Goal: Information Seeking & Learning: Learn about a topic

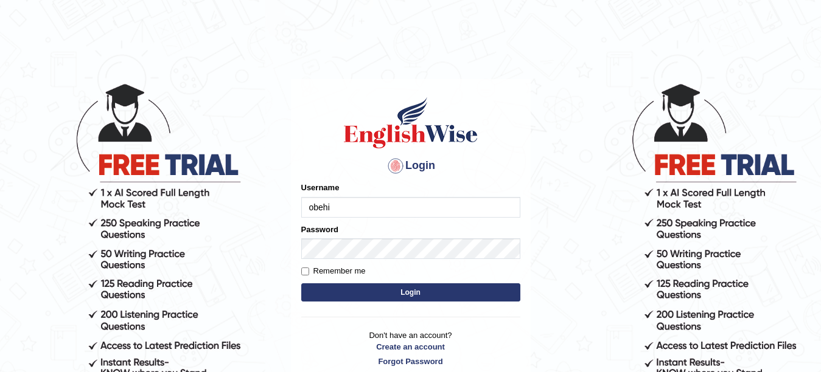
type input "obehi"
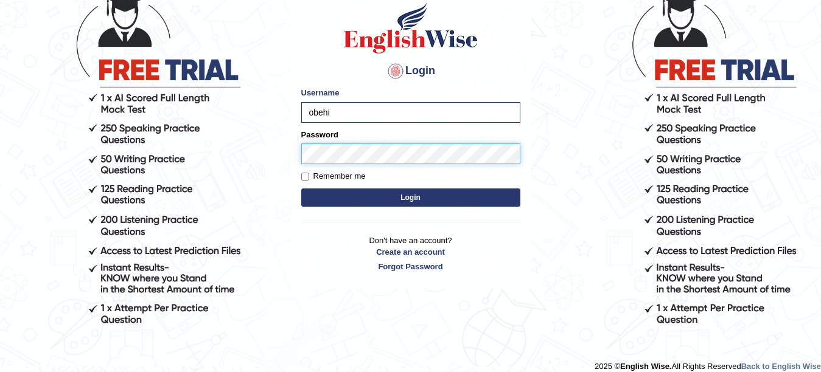
scroll to position [107, 0]
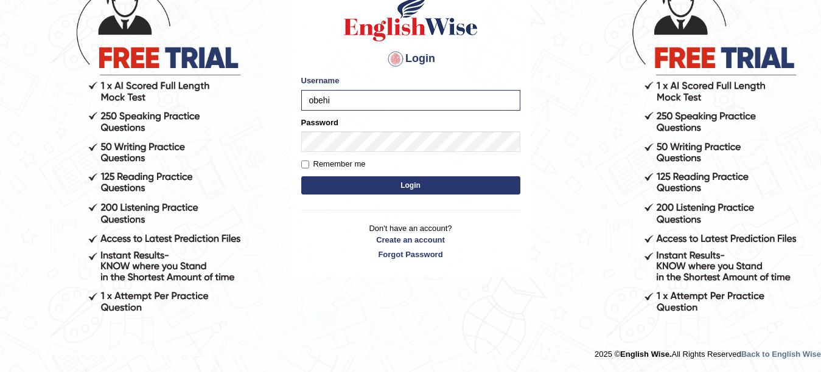
click at [363, 181] on button "Login" at bounding box center [410, 185] width 219 height 18
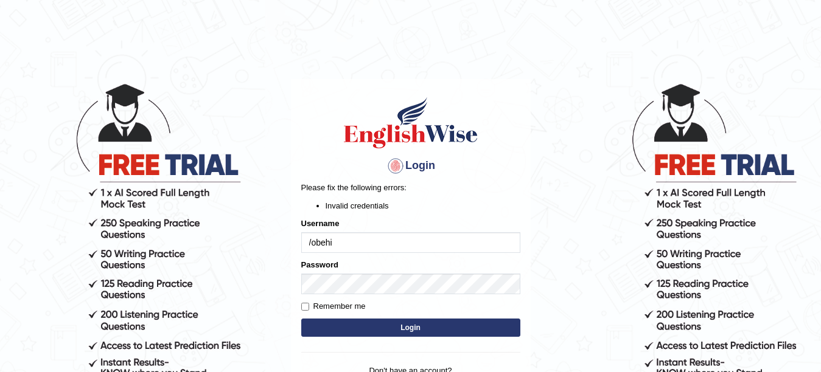
type input "obehi"
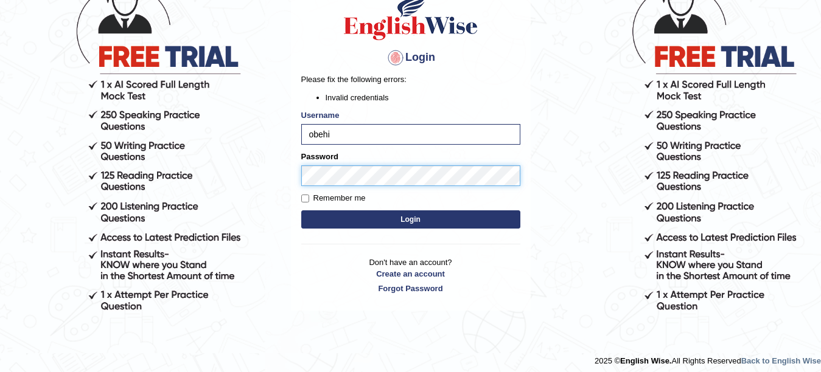
scroll to position [114, 0]
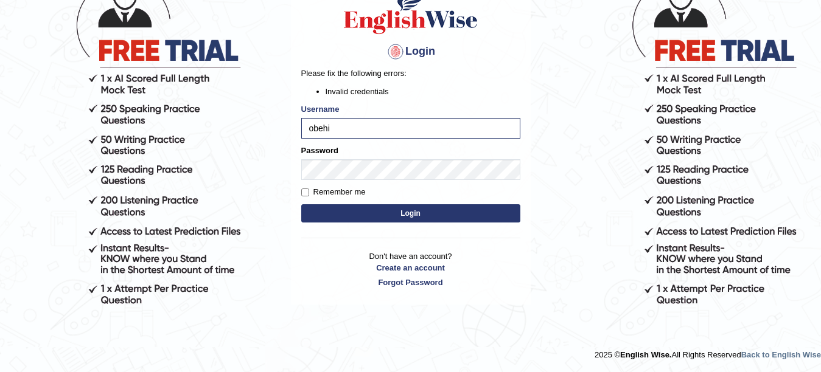
click at [358, 215] on button "Login" at bounding box center [410, 213] width 219 height 18
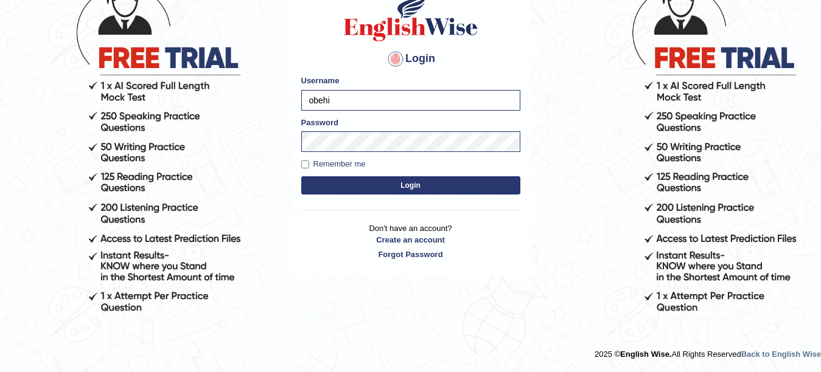
scroll to position [107, 0]
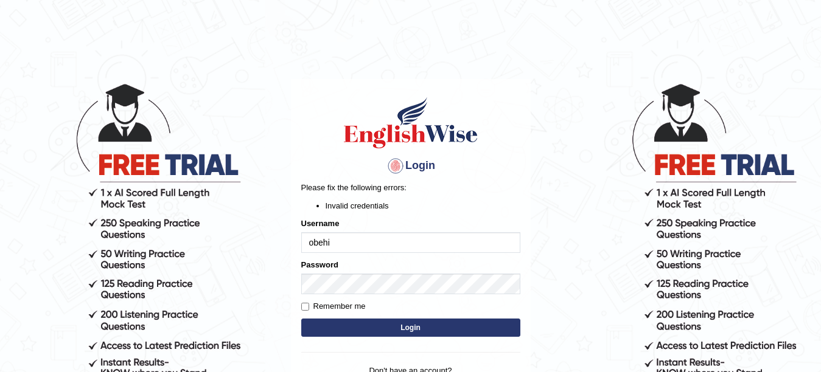
click at [356, 237] on input "obehi" at bounding box center [410, 242] width 219 height 21
type input "obehi00"
click at [346, 271] on div "Password" at bounding box center [410, 276] width 219 height 35
click at [349, 318] on form "Please fix the following errors: Invalid credentials Username obehi00 Password …" at bounding box center [410, 261] width 219 height 158
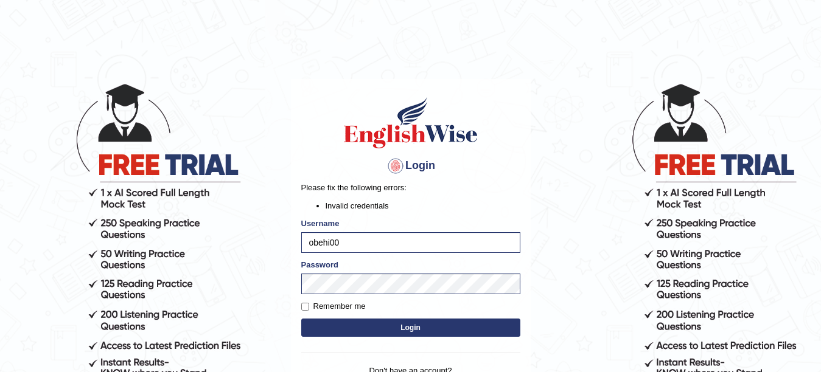
click at [351, 321] on button "Login" at bounding box center [410, 328] width 219 height 18
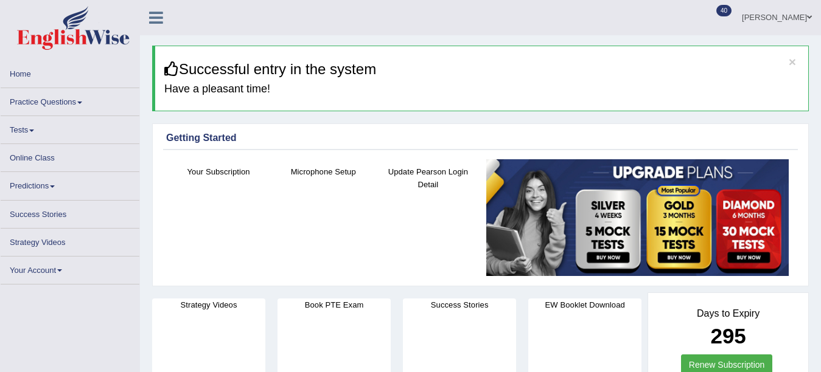
click at [80, 100] on link "Practice Questions" at bounding box center [70, 100] width 139 height 24
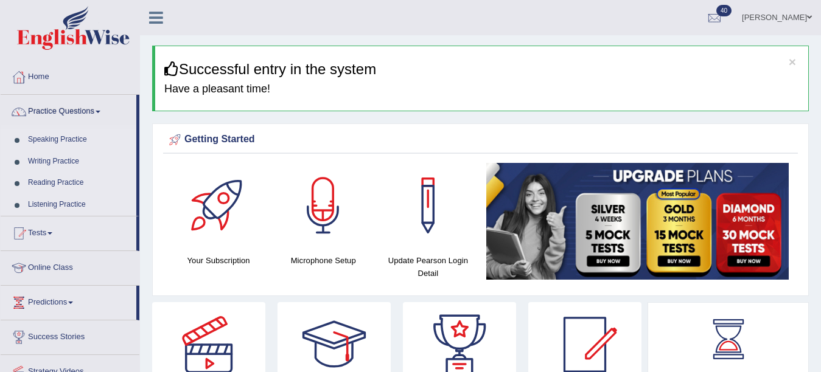
click at [82, 136] on link "Speaking Practice" at bounding box center [80, 140] width 114 height 22
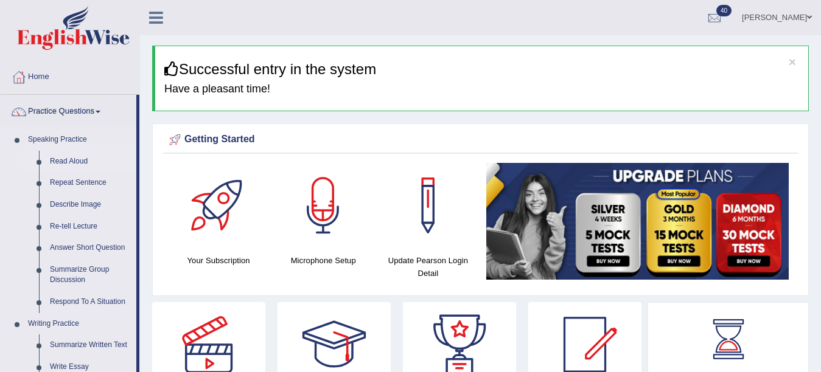
click at [82, 155] on link "Read Aloud" at bounding box center [90, 162] width 92 height 22
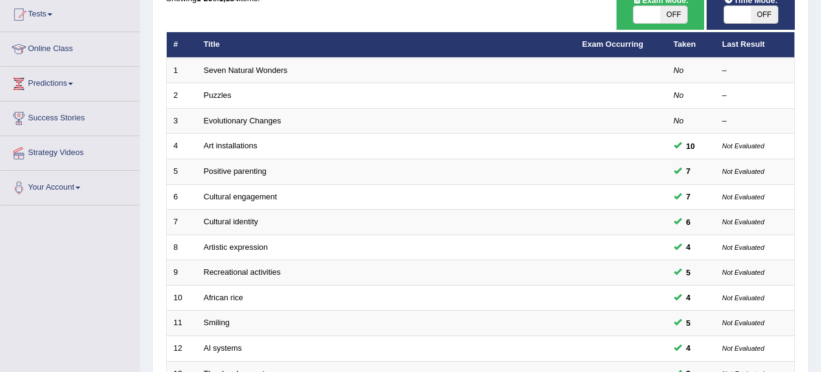
scroll to position [255, 0]
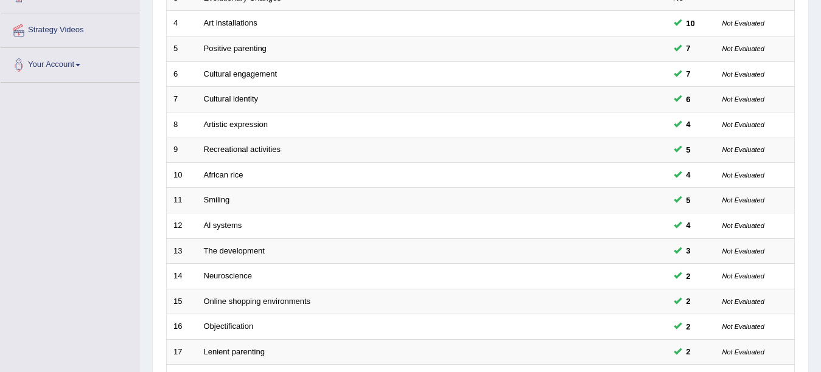
drag, startPoint x: 820, startPoint y: 192, endPoint x: 822, endPoint y: 220, distance: 27.5
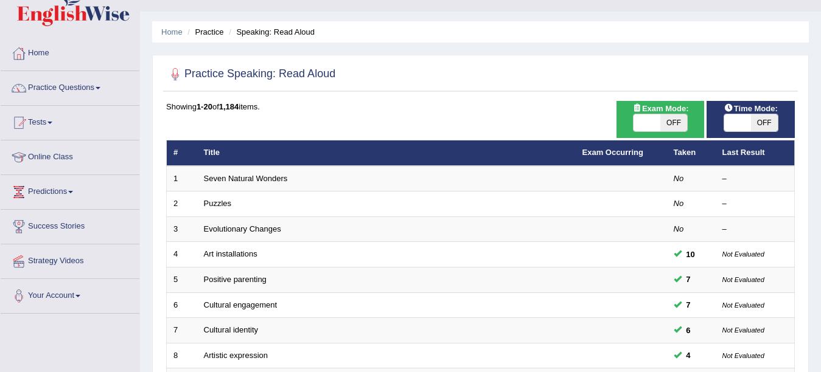
scroll to position [33, 0]
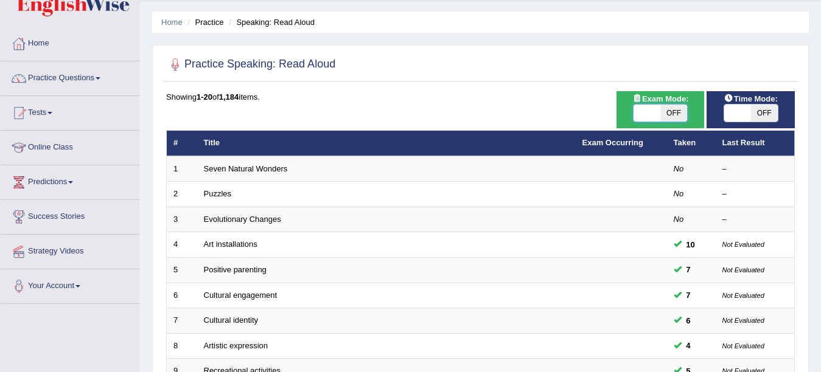
click at [653, 114] on span at bounding box center [646, 113] width 27 height 17
checkbox input "true"
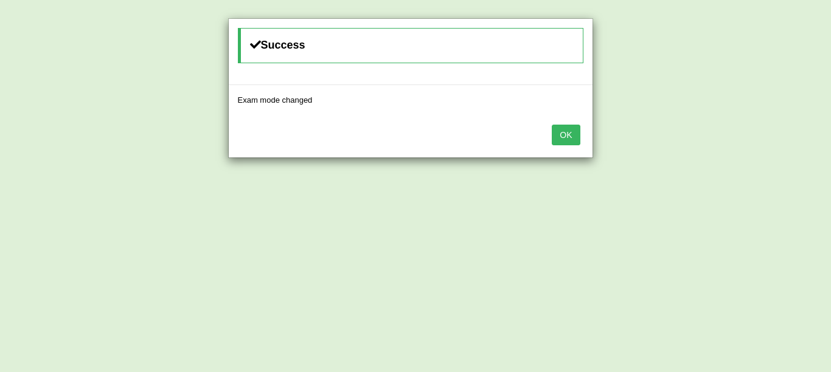
click at [578, 130] on button "OK" at bounding box center [566, 135] width 28 height 21
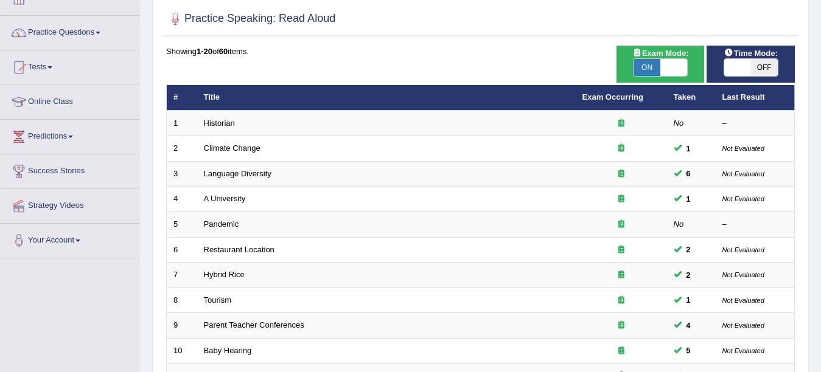
scroll to position [10, 0]
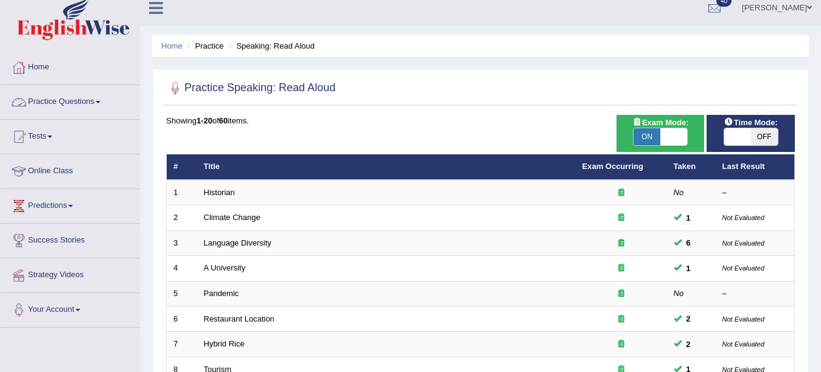
click at [105, 97] on link "Practice Questions" at bounding box center [70, 100] width 139 height 30
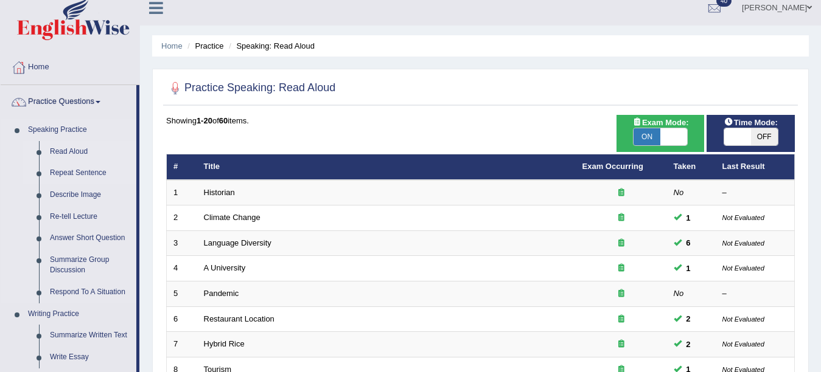
click at [88, 165] on link "Repeat Sentence" at bounding box center [90, 173] width 92 height 22
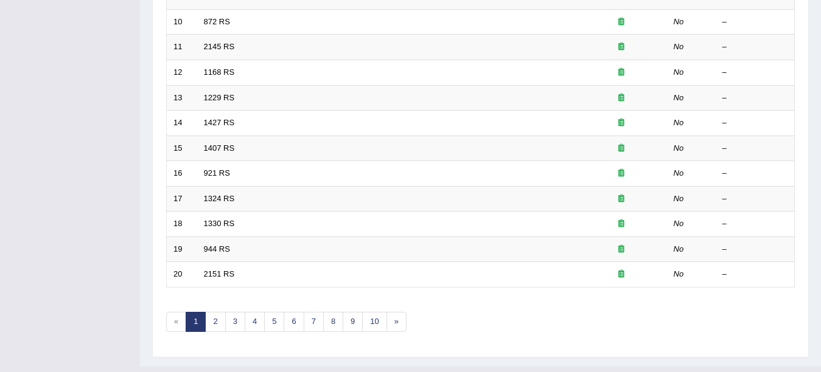
scroll to position [414, 0]
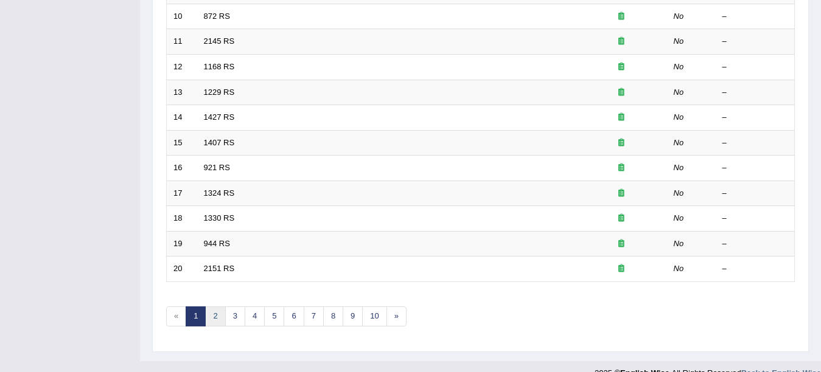
click at [218, 314] on link "2" at bounding box center [215, 317] width 20 height 20
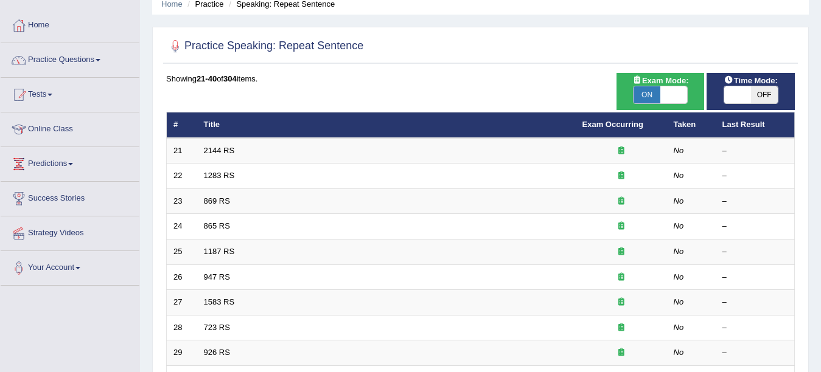
scroll to position [46, 0]
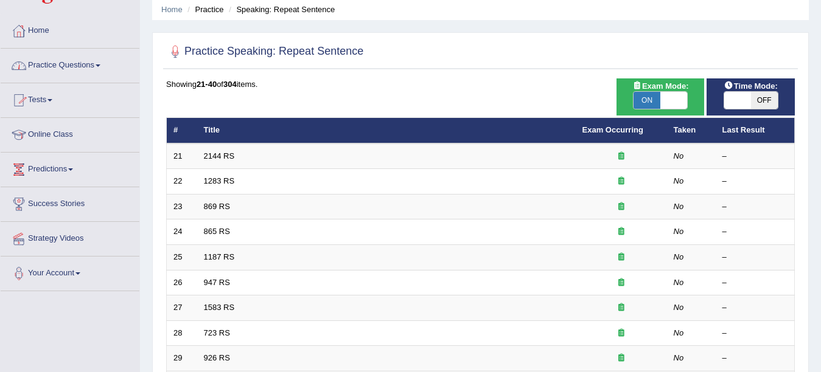
click at [99, 71] on link "Practice Questions" at bounding box center [70, 64] width 139 height 30
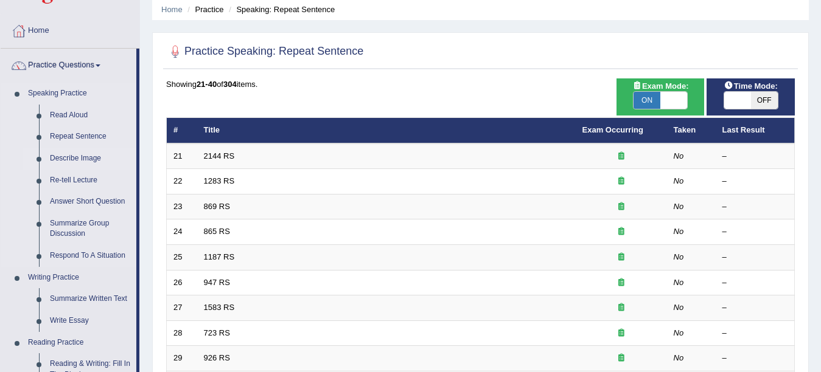
click at [85, 155] on link "Describe Image" at bounding box center [90, 159] width 92 height 22
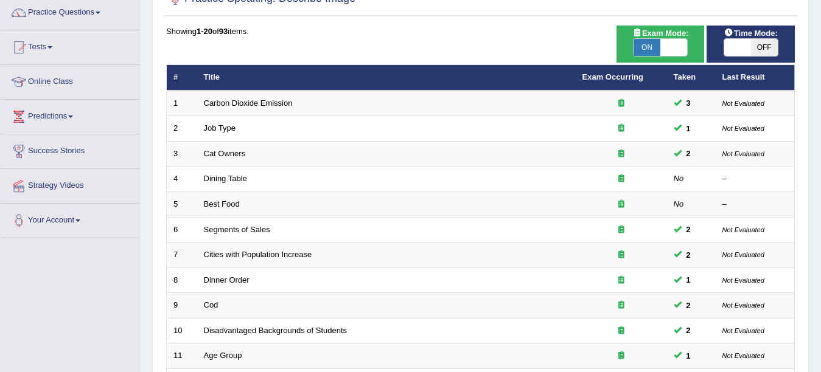
scroll to position [102, 0]
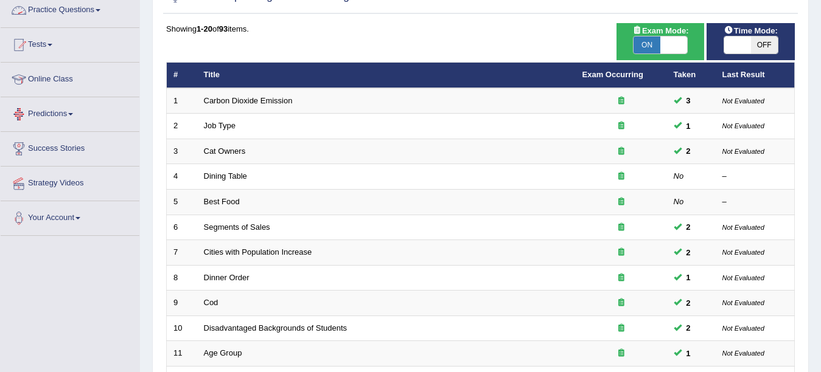
click at [92, 22] on link "Practice Questions" at bounding box center [70, 8] width 139 height 30
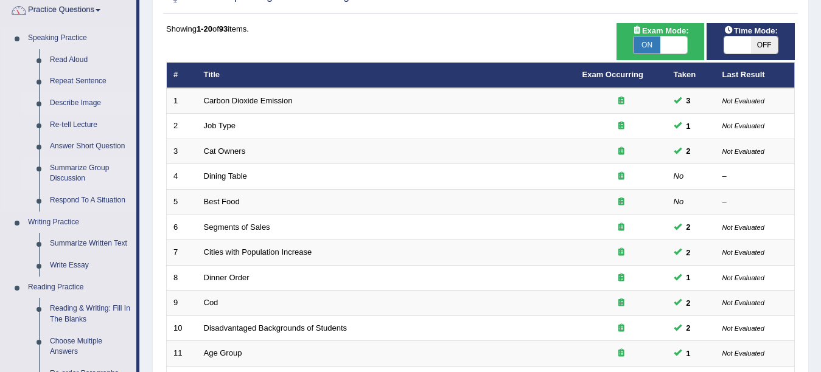
click at [70, 170] on link "Summarize Group Discussion" at bounding box center [90, 174] width 92 height 32
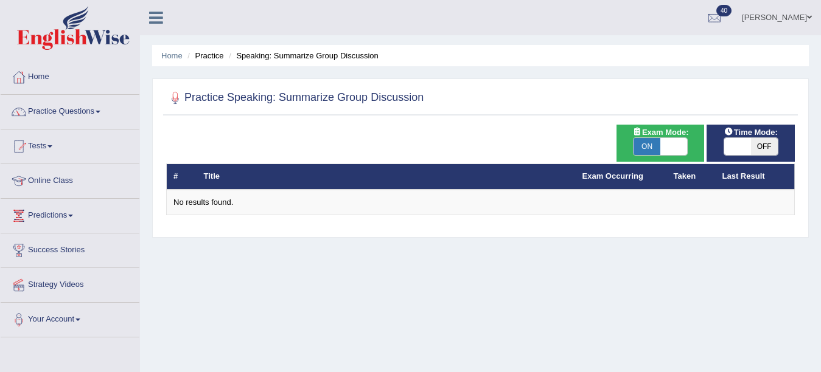
click at [636, 146] on span "ON" at bounding box center [646, 146] width 27 height 17
checkbox input "false"
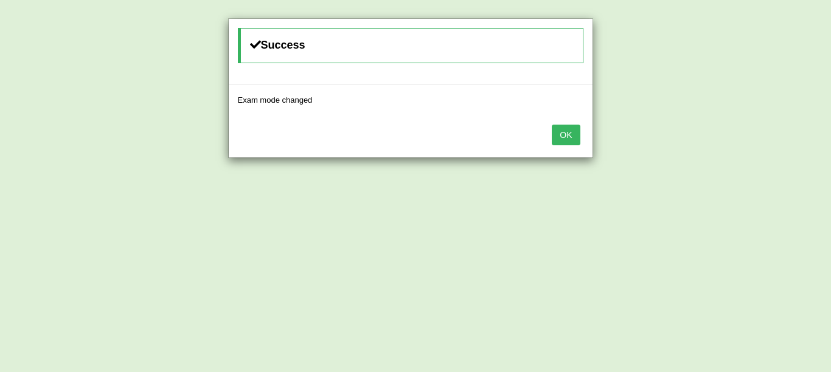
click at [573, 131] on button "OK" at bounding box center [566, 135] width 28 height 21
